Goal: Navigation & Orientation: Understand site structure

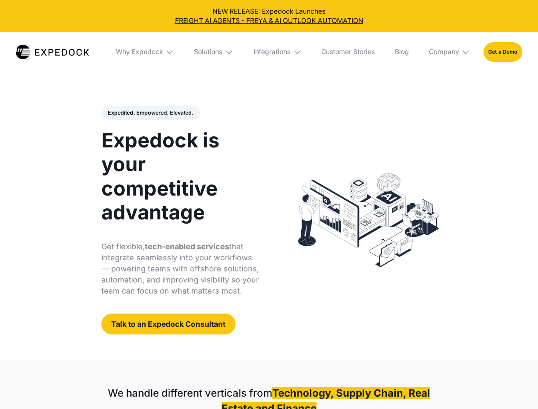
select select
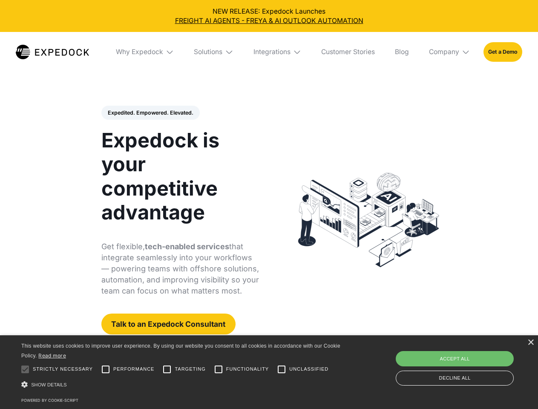
click at [269, 52] on div "Integrations" at bounding box center [272, 52] width 37 height 9
click at [145, 52] on div "Why Expedock" at bounding box center [132, 52] width 47 height 9
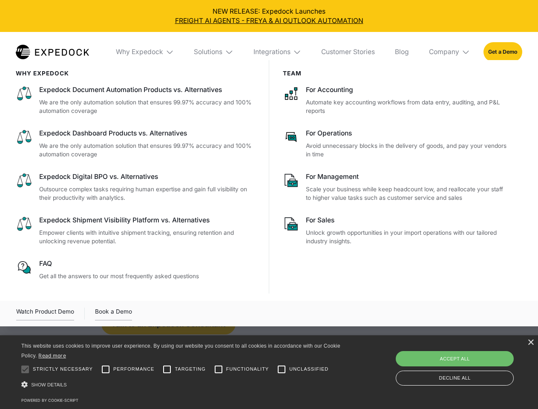
click at [214, 52] on div "Solutions" at bounding box center [208, 52] width 29 height 9
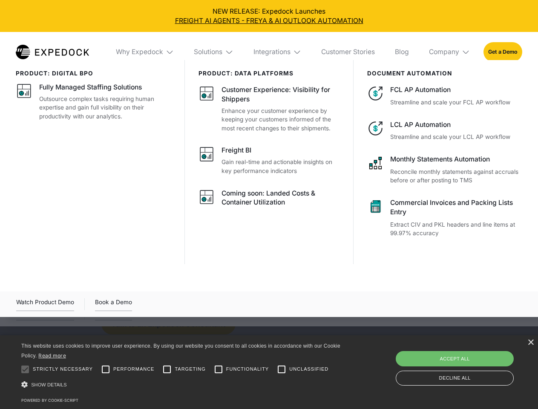
click at [278, 52] on div "Integrations" at bounding box center [272, 52] width 37 height 9
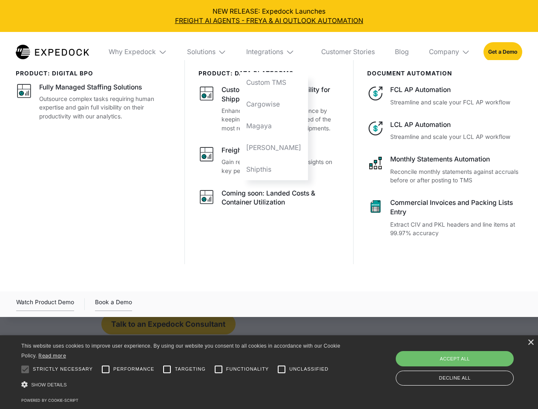
click at [450, 52] on div "Company" at bounding box center [444, 52] width 30 height 9
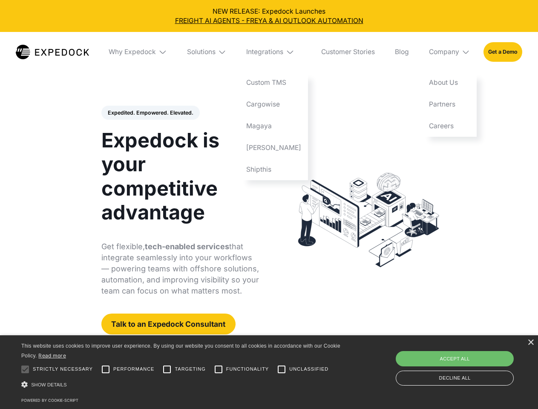
click at [150, 113] on div "Expedited. Empowered. Elevated. Automate Freight Document Extraction at 99.97% …" at bounding box center [180, 220] width 158 height 229
click at [25, 369] on div at bounding box center [25, 369] width 17 height 17
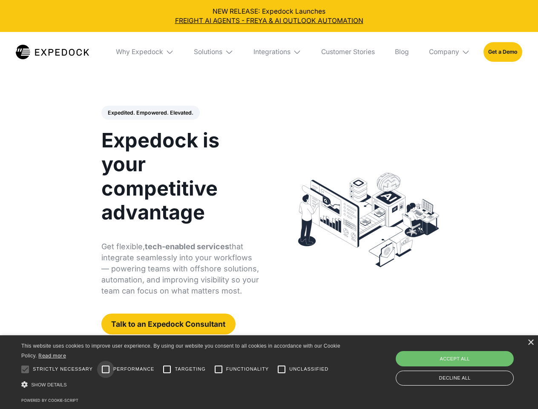
click at [106, 369] on input "Performance" at bounding box center [105, 369] width 17 height 17
checkbox input "true"
click at [167, 369] on input "Targeting" at bounding box center [167, 369] width 17 height 17
checkbox input "true"
click at [219, 369] on input "Functionality" at bounding box center [218, 369] width 17 height 17
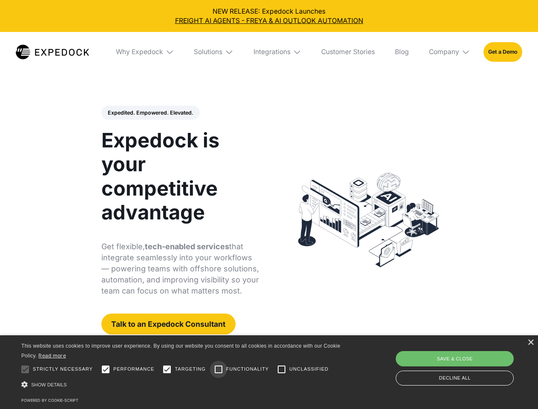
checkbox input "true"
